Goal: Use online tool/utility: Utilize a website feature to perform a specific function

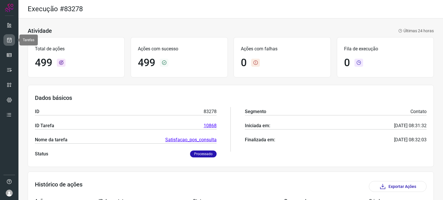
click at [10, 39] on icon at bounding box center [9, 40] width 6 height 6
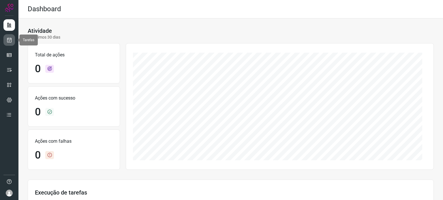
click at [12, 39] on icon at bounding box center [9, 40] width 6 height 6
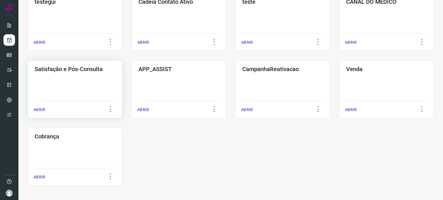
click at [82, 88] on div "Satisfação e Pós-Consulta ABRIR" at bounding box center [75, 89] width 94 height 58
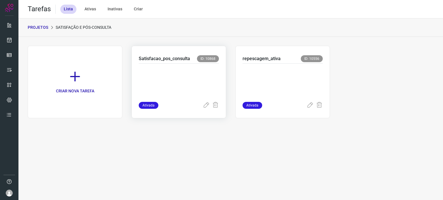
click at [180, 75] on p at bounding box center [179, 81] width 80 height 29
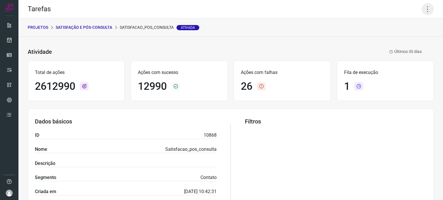
click at [424, 10] on icon at bounding box center [427, 9] width 12 height 12
click at [386, 38] on icon at bounding box center [384, 38] width 6 height 6
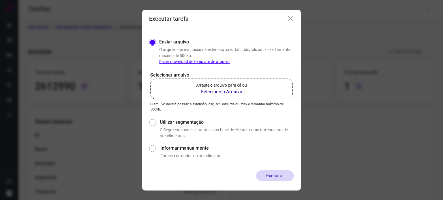
click at [248, 85] on label "Arraste o arquivo para cá ou Selecione o Arquivo" at bounding box center [221, 89] width 142 height 21
click at [0, 0] on input "Arraste o arquivo para cá ou Selecione o Arquivo" at bounding box center [0, 0] width 0 height 0
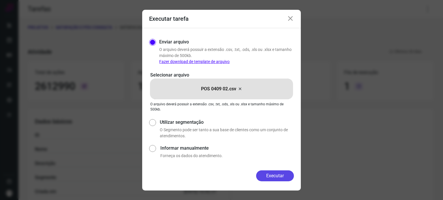
click at [270, 179] on button "Executar" at bounding box center [275, 176] width 38 height 11
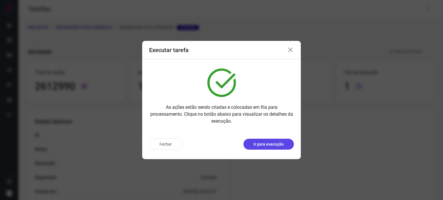
click at [258, 143] on p "Ir para execução" at bounding box center [268, 144] width 30 height 6
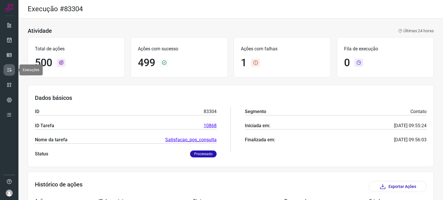
click at [13, 69] on link at bounding box center [9, 70] width 12 height 12
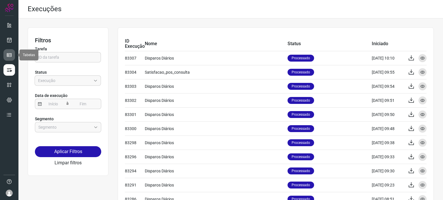
click at [10, 53] on icon at bounding box center [9, 55] width 6 height 6
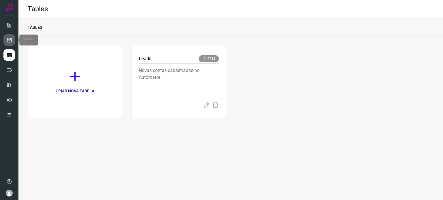
click at [10, 41] on icon at bounding box center [9, 40] width 6 height 6
